Goal: Information Seeking & Learning: Learn about a topic

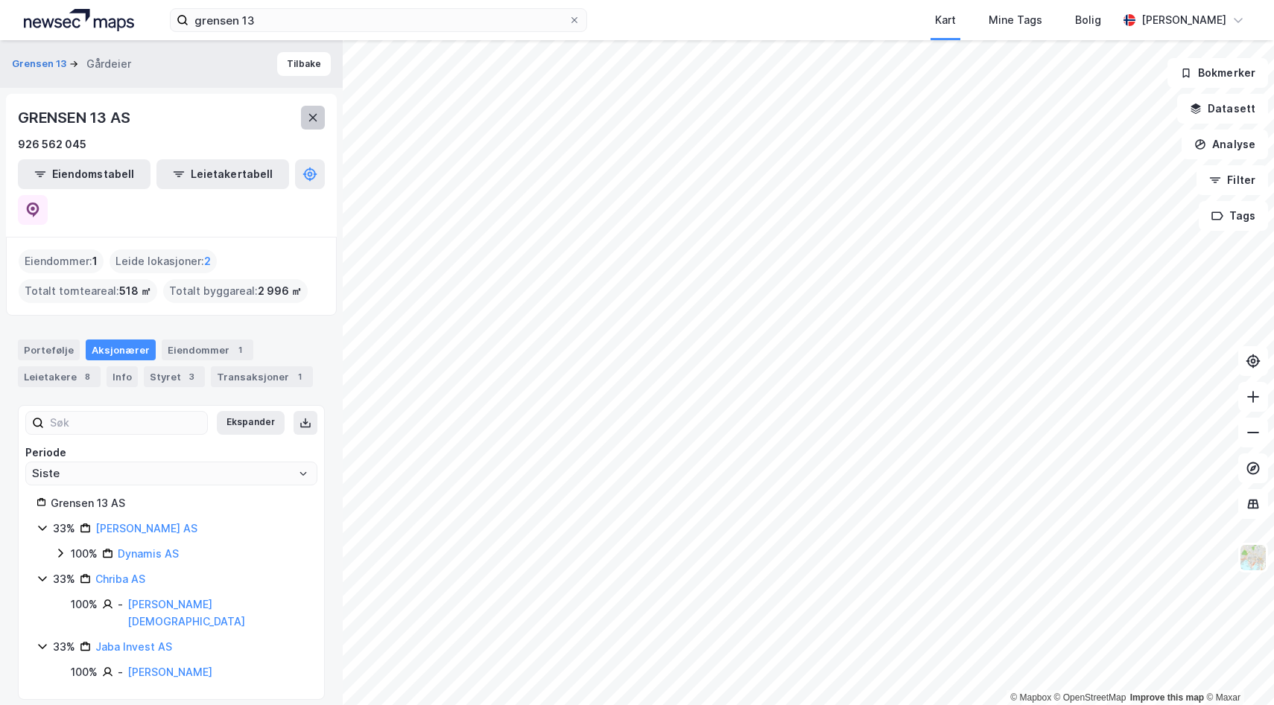
click at [318, 114] on icon at bounding box center [313, 118] width 12 height 12
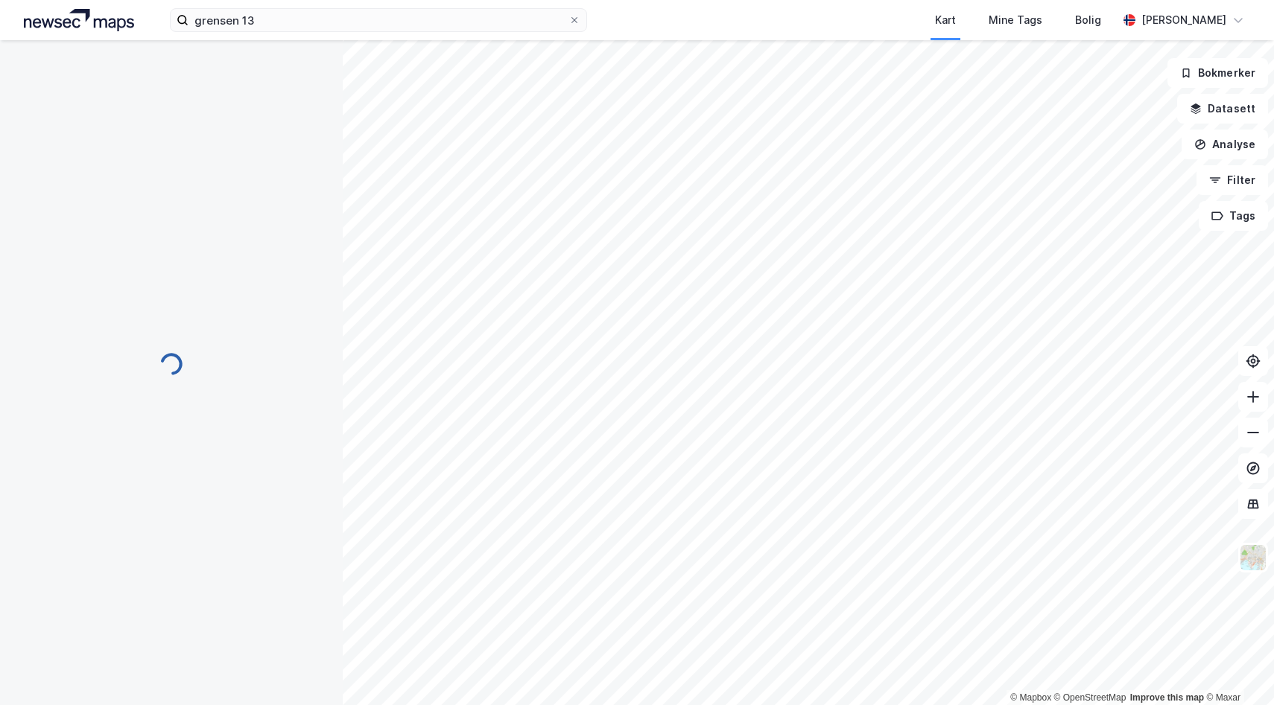
scroll to position [20, 0]
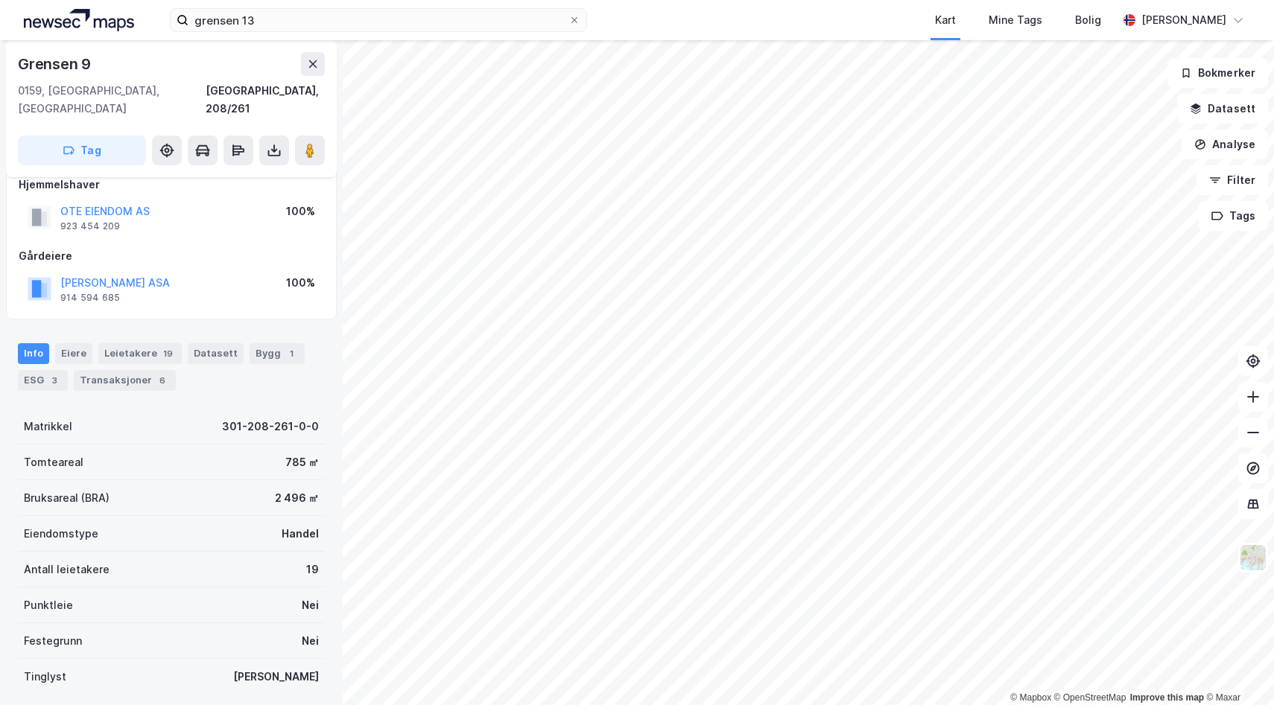
scroll to position [20, 0]
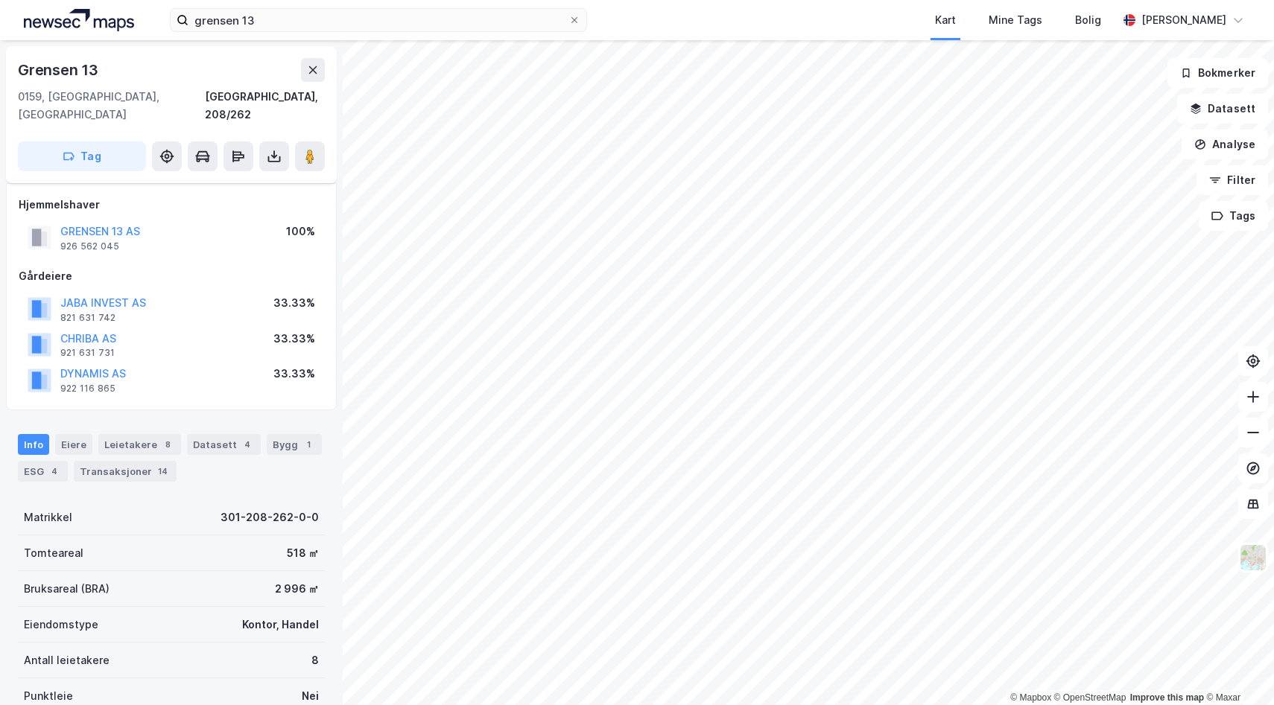
scroll to position [20, 0]
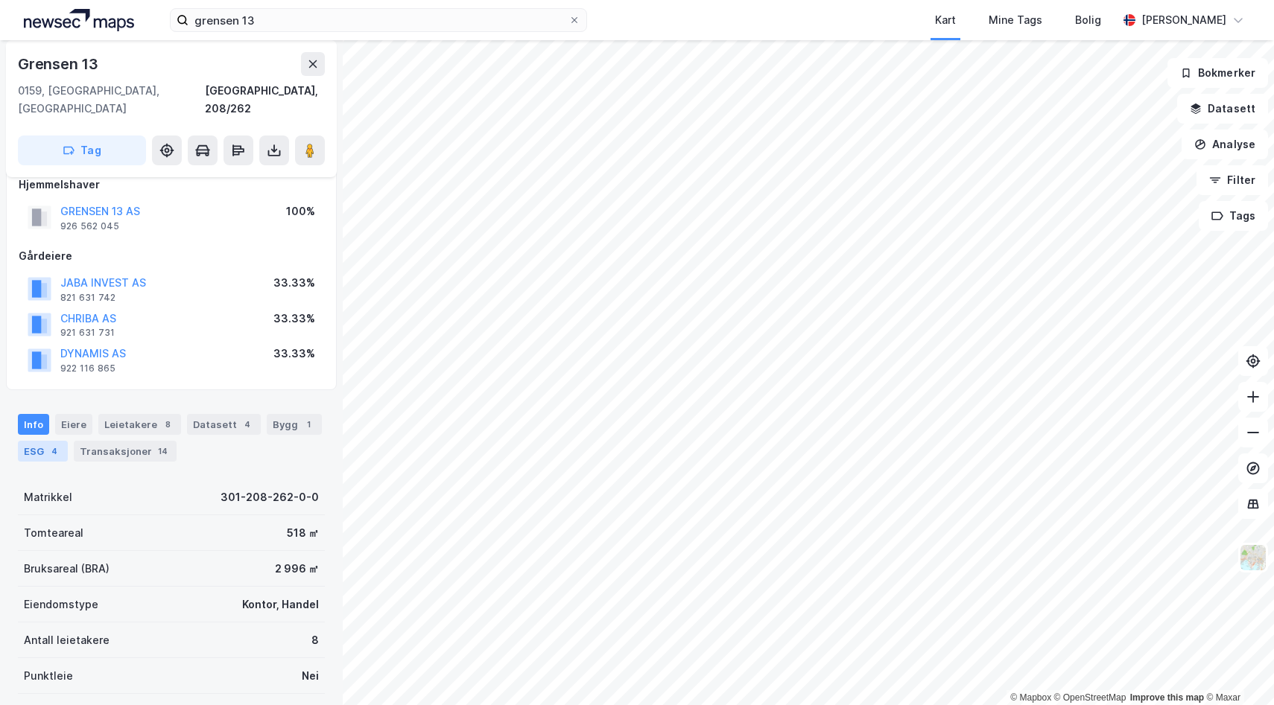
click at [55, 444] on div "4" at bounding box center [54, 451] width 15 height 15
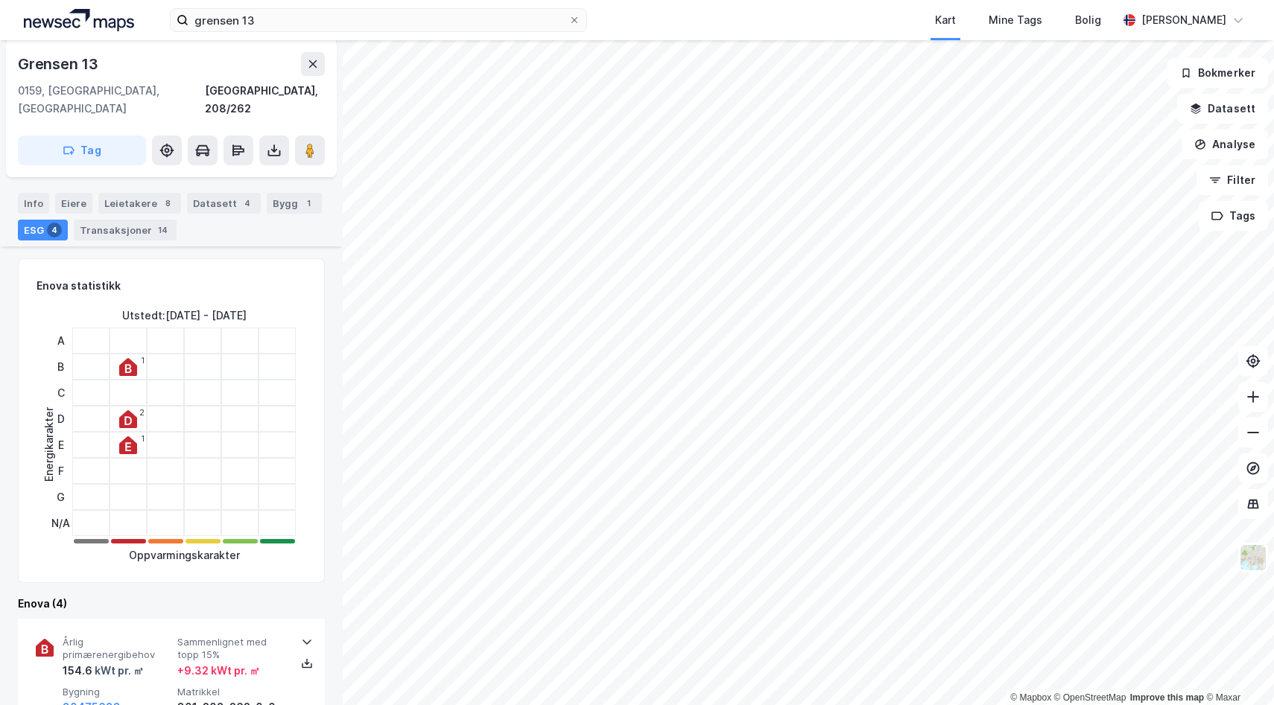
scroll to position [243, 0]
click at [280, 191] on div "Bygg 1" at bounding box center [294, 201] width 55 height 21
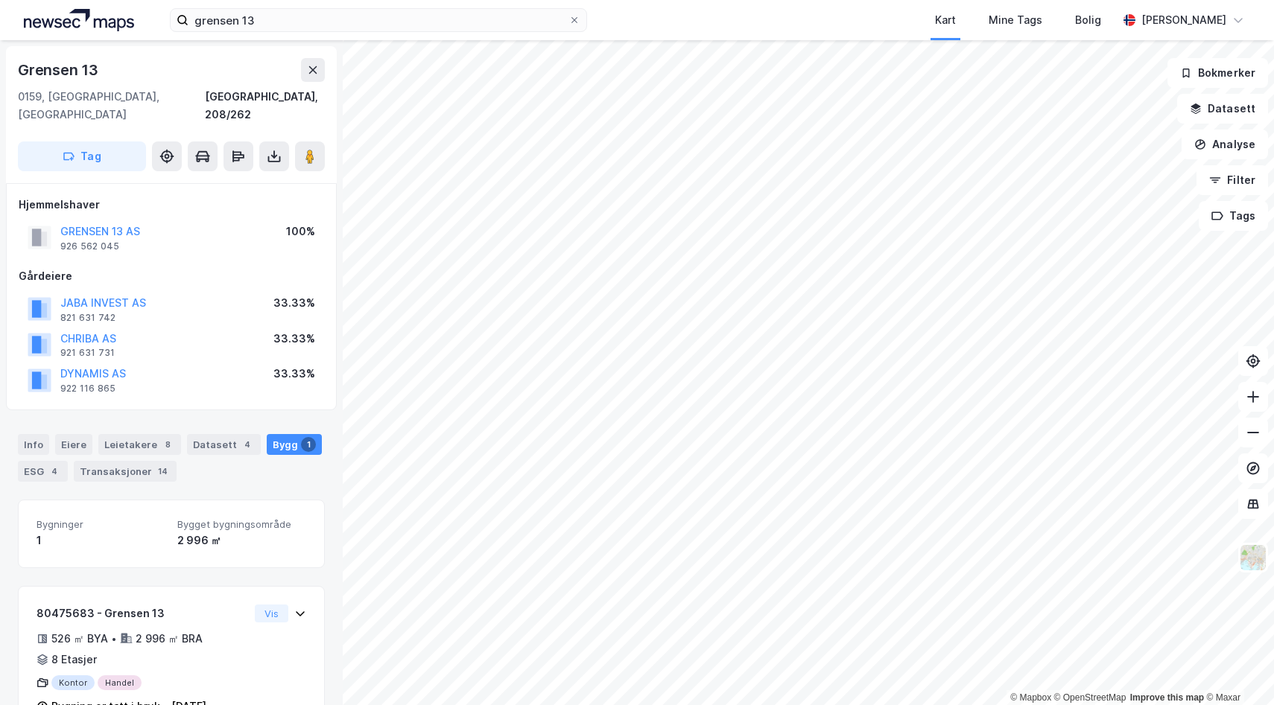
scroll to position [29, 0]
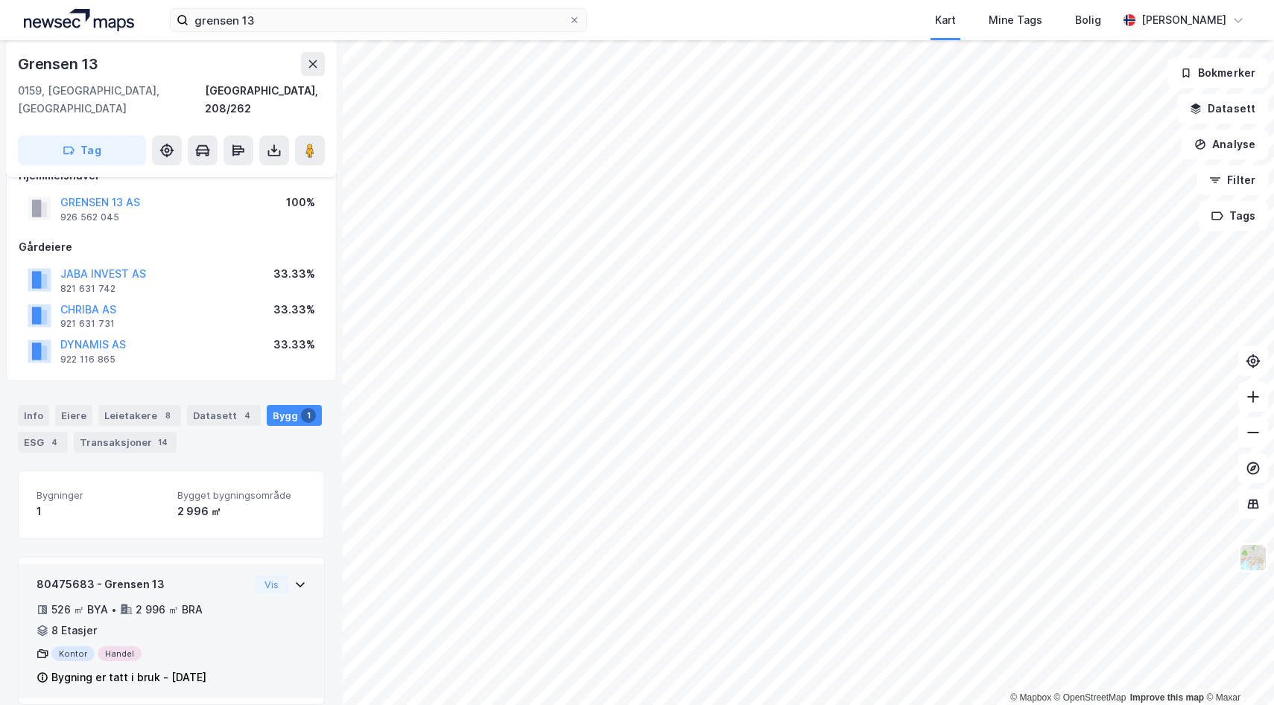
click at [95, 581] on div "80475683 - Grensen 13 526 ㎡ BYA • 2 996 ㎡ BRA • 8 Etasjer Kontor Handel Bygning…" at bounding box center [143, 632] width 212 height 112
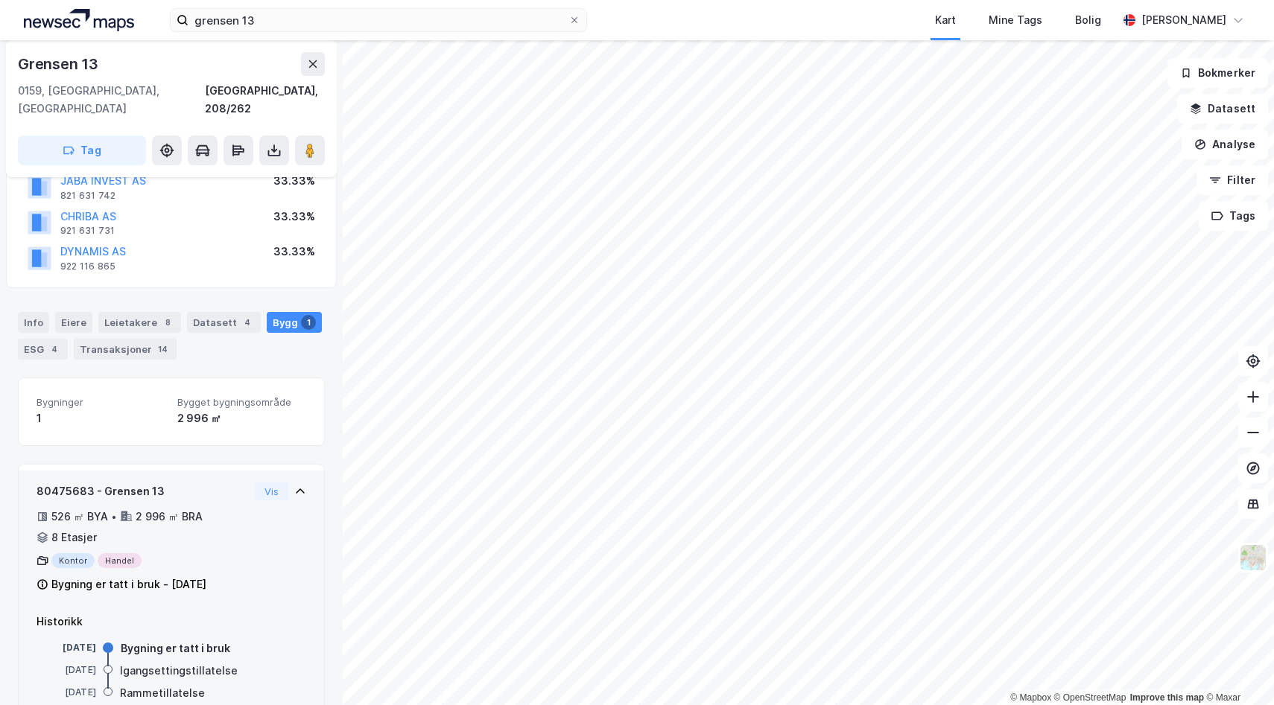
scroll to position [144, 0]
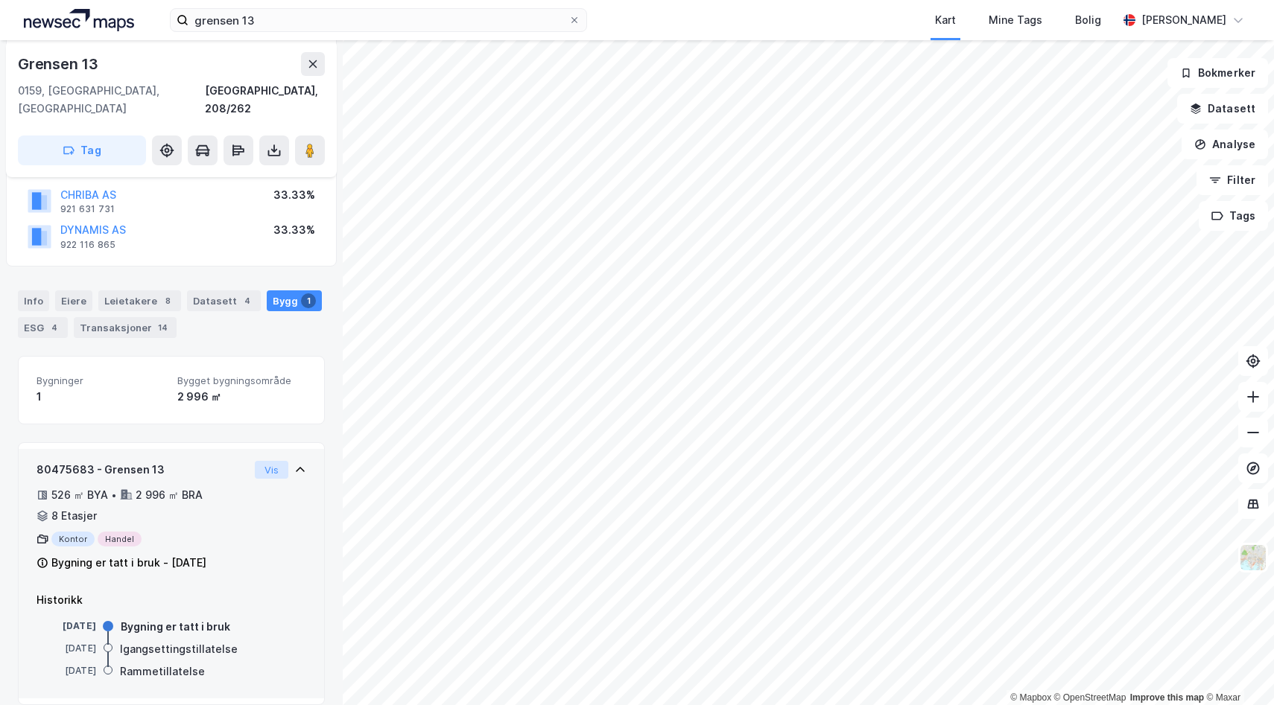
click at [261, 461] on button "Vis" at bounding box center [272, 470] width 34 height 18
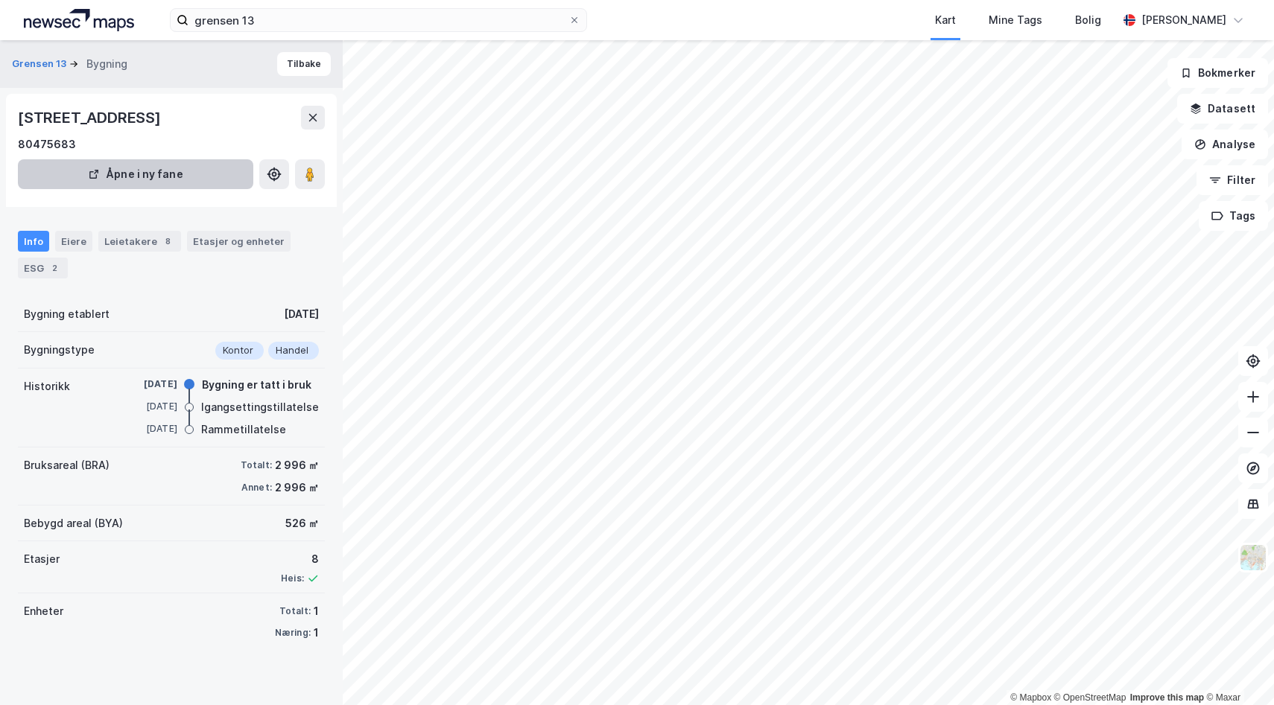
click at [188, 178] on button "Åpne i ny fane" at bounding box center [135, 174] width 235 height 30
click at [42, 274] on div "ESG 2" at bounding box center [43, 268] width 50 height 21
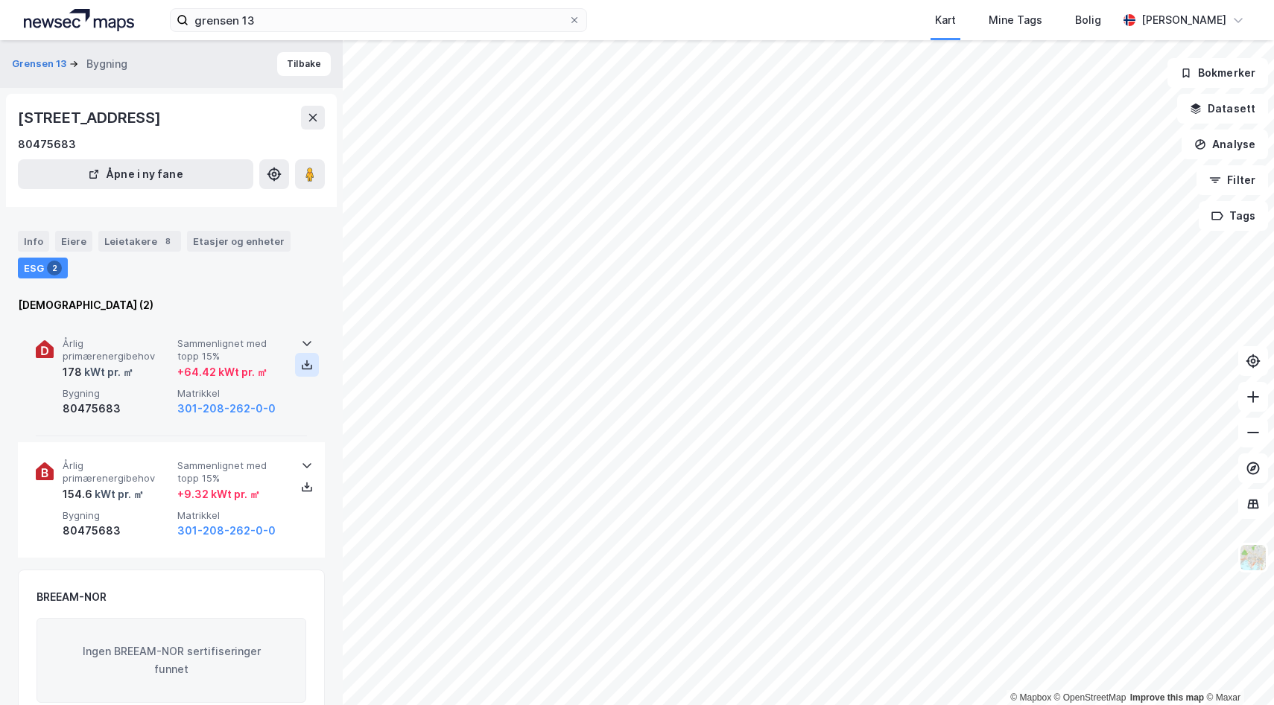
click at [302, 367] on icon at bounding box center [307, 365] width 12 height 12
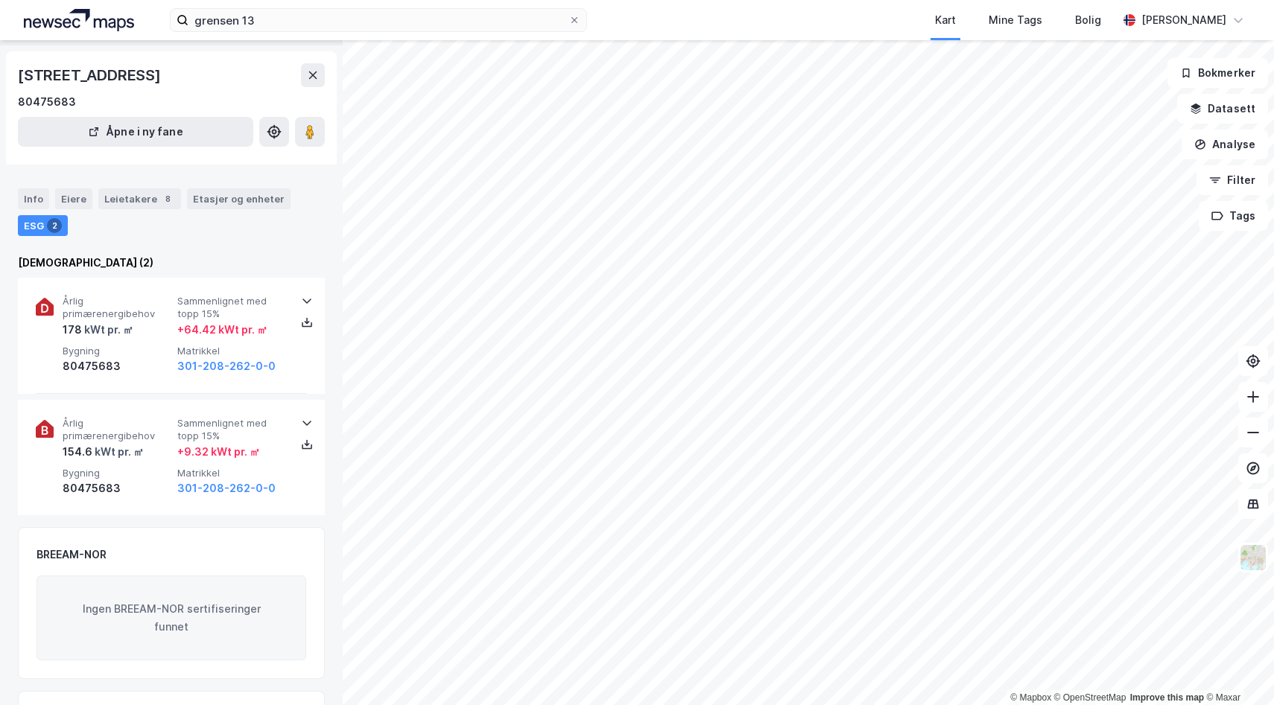
scroll to position [43, 0]
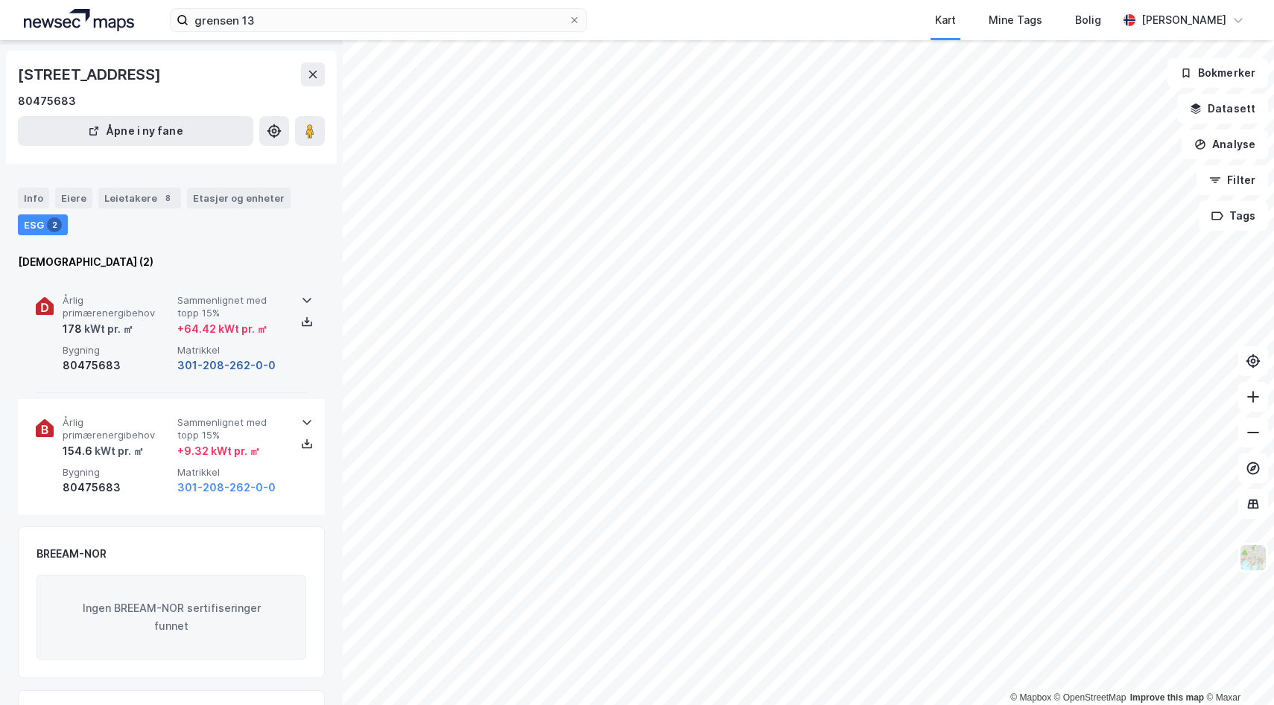
click at [235, 364] on button "301-208-262-0-0" at bounding box center [226, 366] width 98 height 18
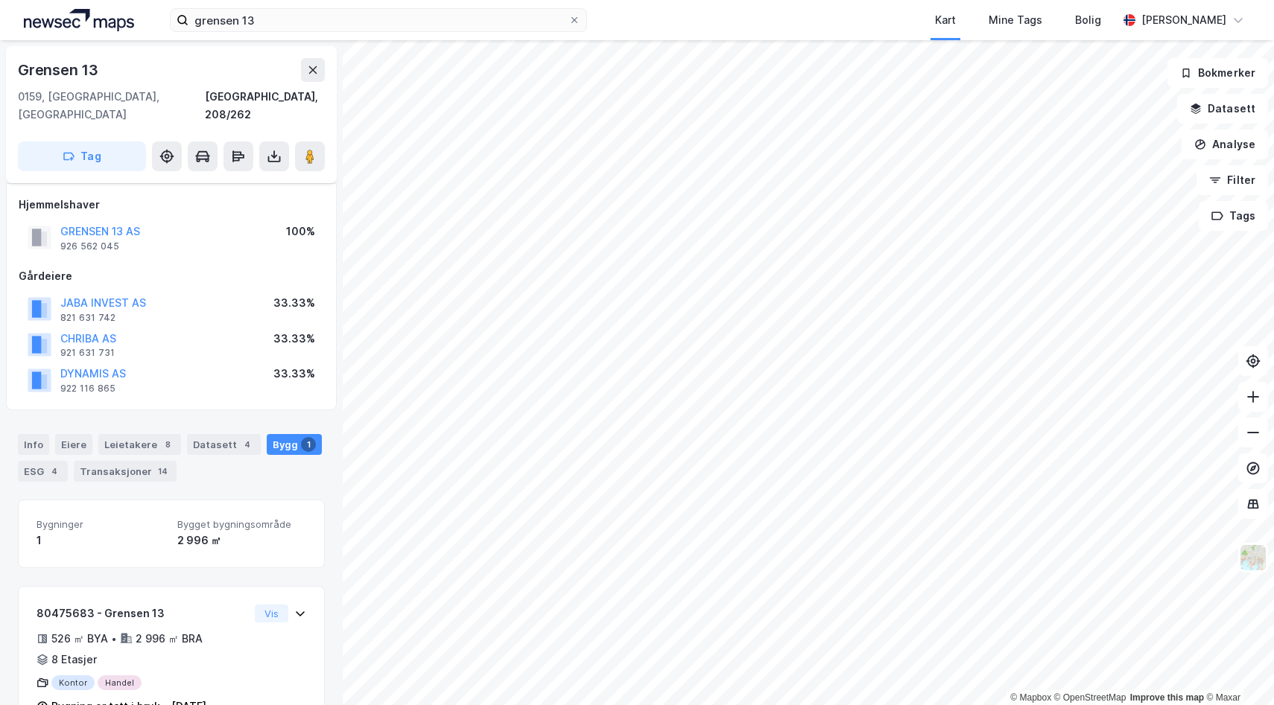
scroll to position [29, 0]
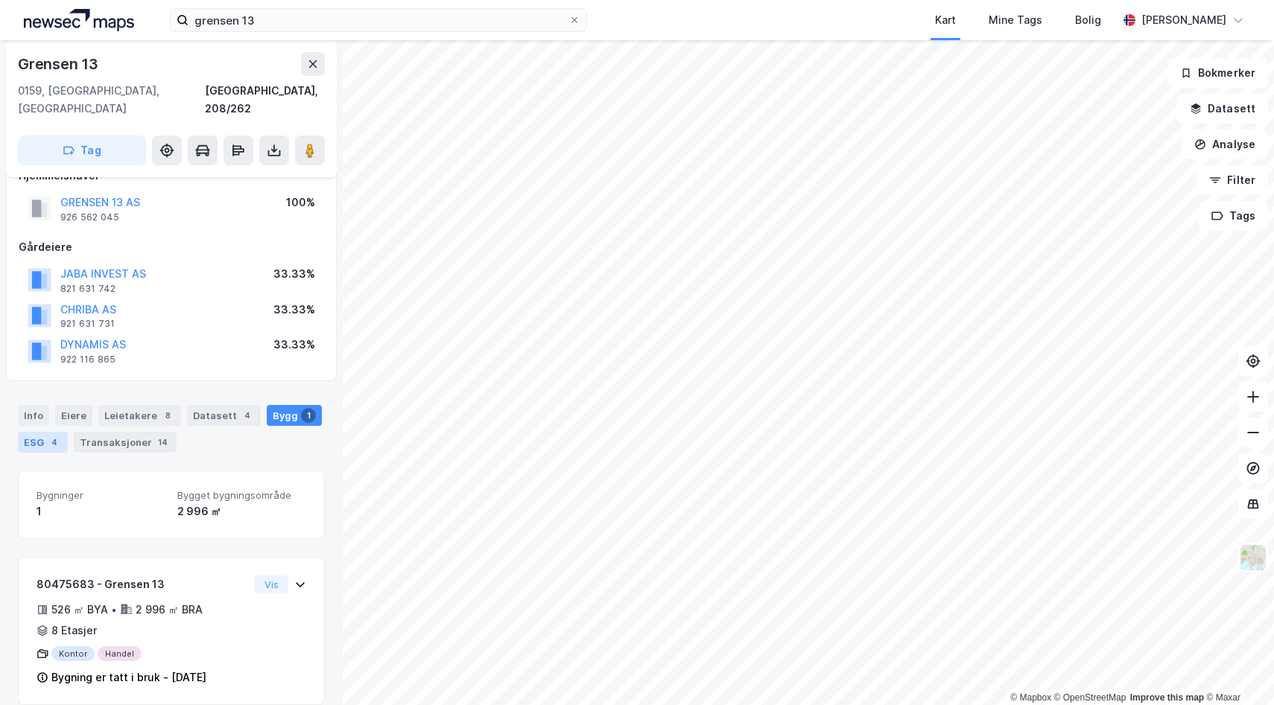
click at [54, 435] on div "4" at bounding box center [54, 442] width 15 height 15
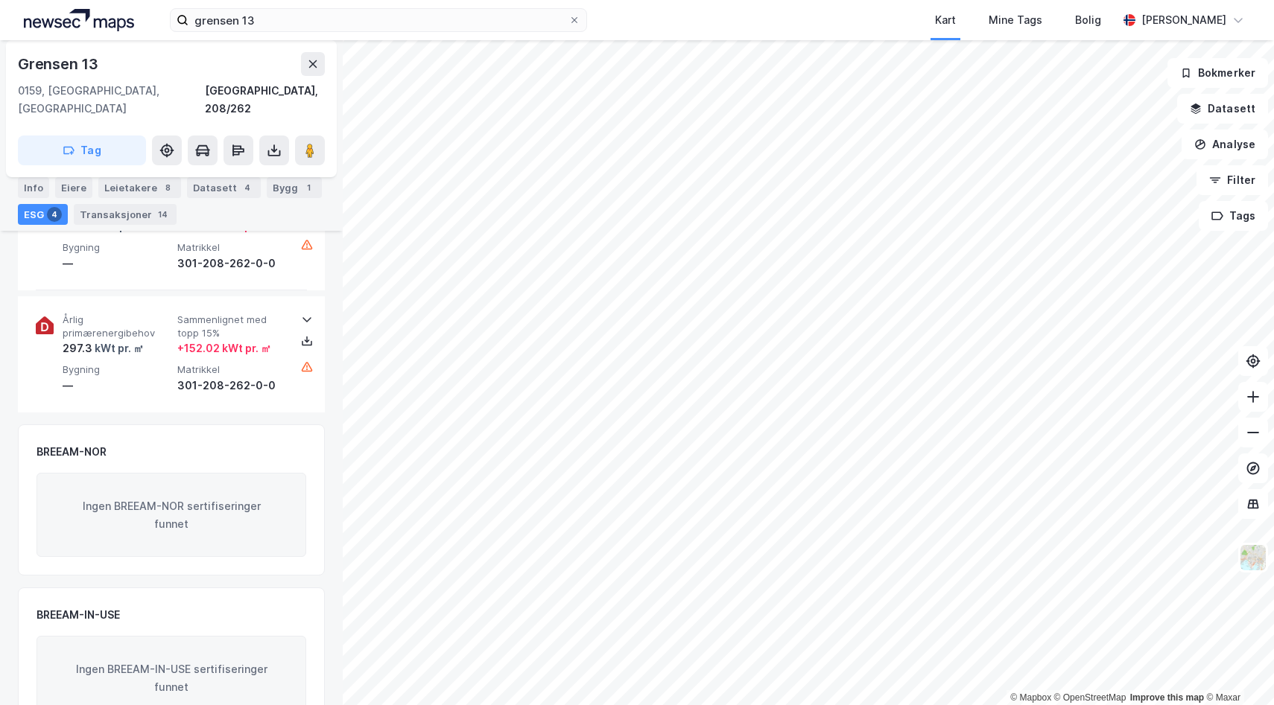
scroll to position [965, 0]
